Goal: Find specific page/section

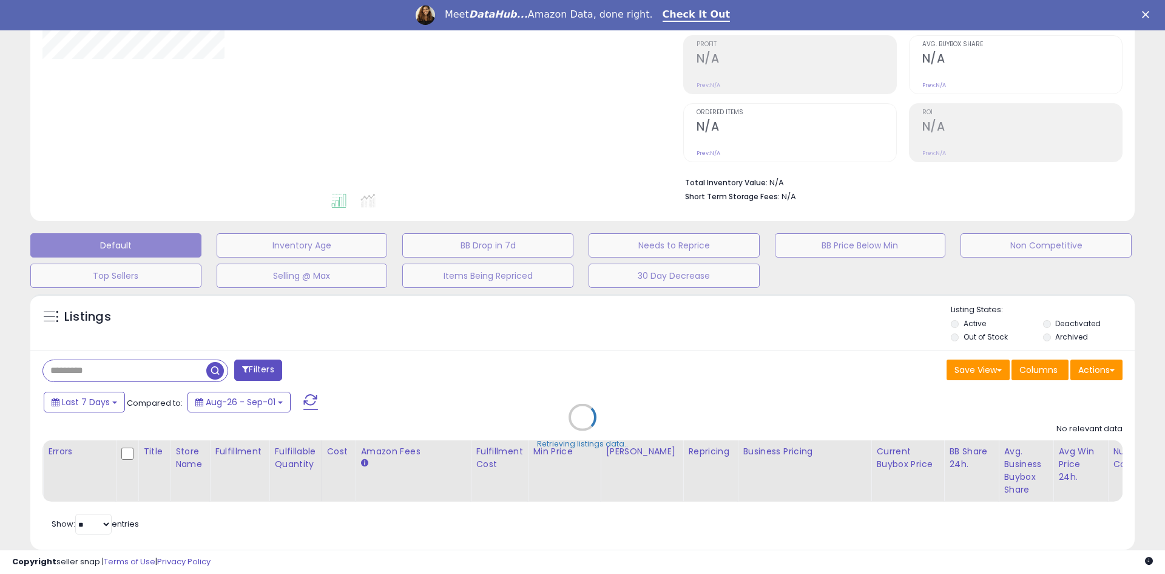
type input "*******"
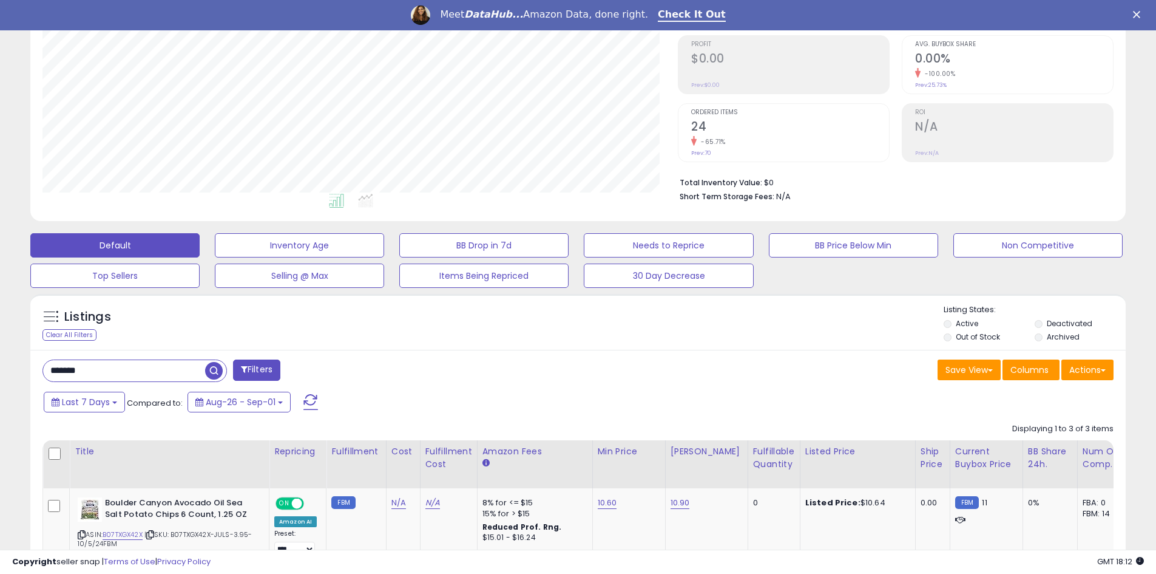
scroll to position [249, 635]
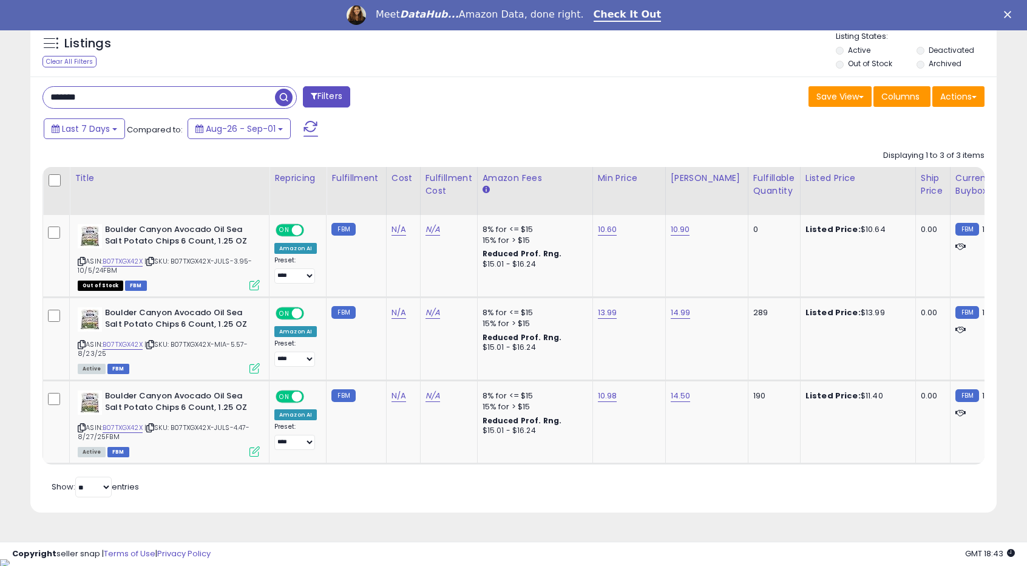
scroll to position [249, 560]
drag, startPoint x: 177, startPoint y: 424, endPoint x: 117, endPoint y: 435, distance: 61.0
click at [117, 435] on div "ASIN: B07TXGX42X | SKU: B07TXGX42X-JULS-4.47-8/27/25FBM Active FBM" at bounding box center [169, 422] width 182 height 65
copy span "B07TXGX42X-JULS-4.47-8/27/25FBM"
